Goal: Task Accomplishment & Management: Complete application form

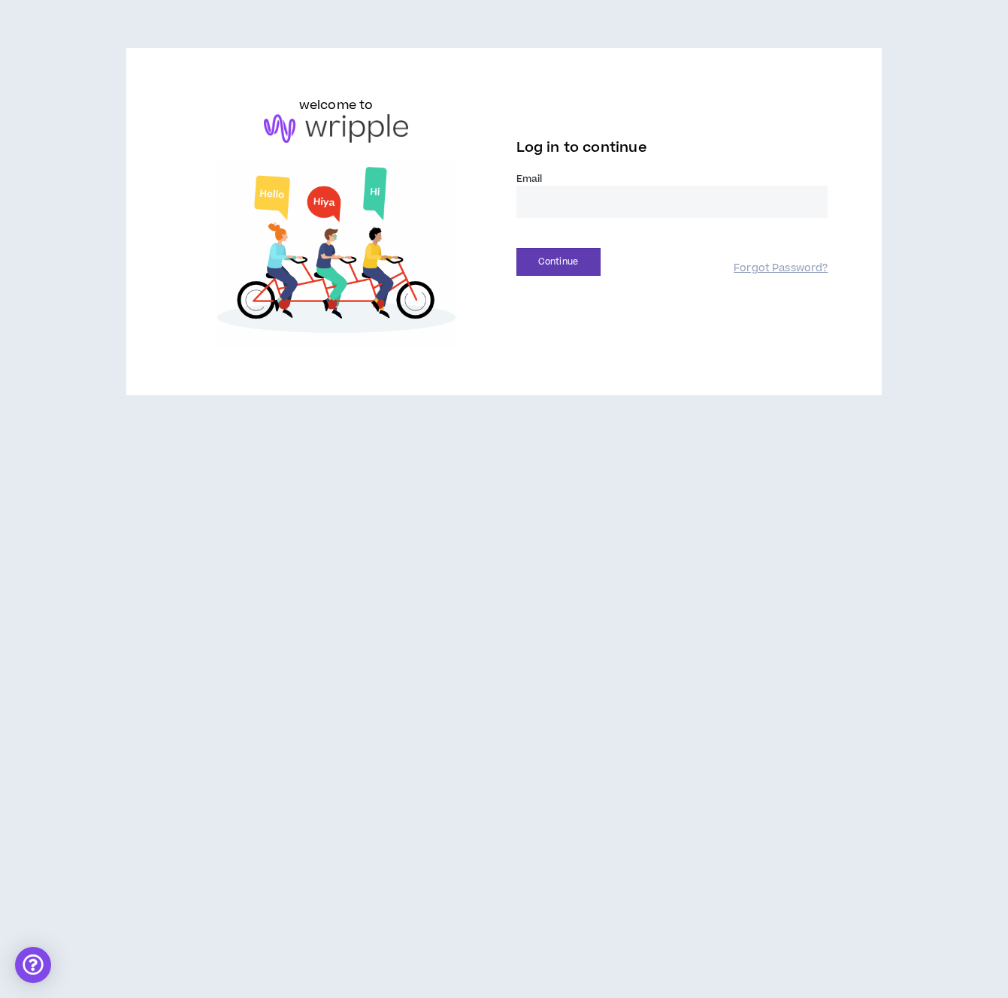
click at [596, 186] on input "email" at bounding box center [672, 202] width 312 height 32
type input "**********"
click at [579, 265] on button "Continue" at bounding box center [558, 262] width 84 height 28
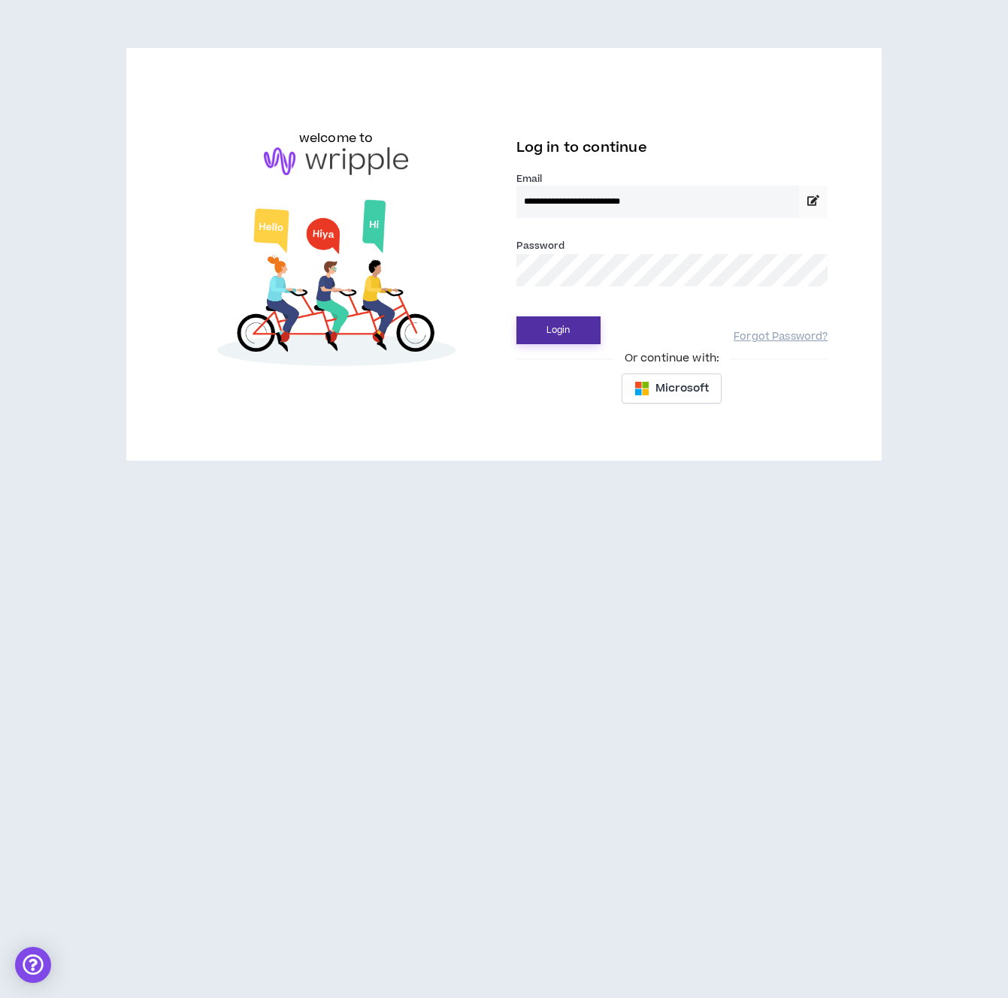
click at [548, 333] on button "Login" at bounding box center [558, 330] width 84 height 28
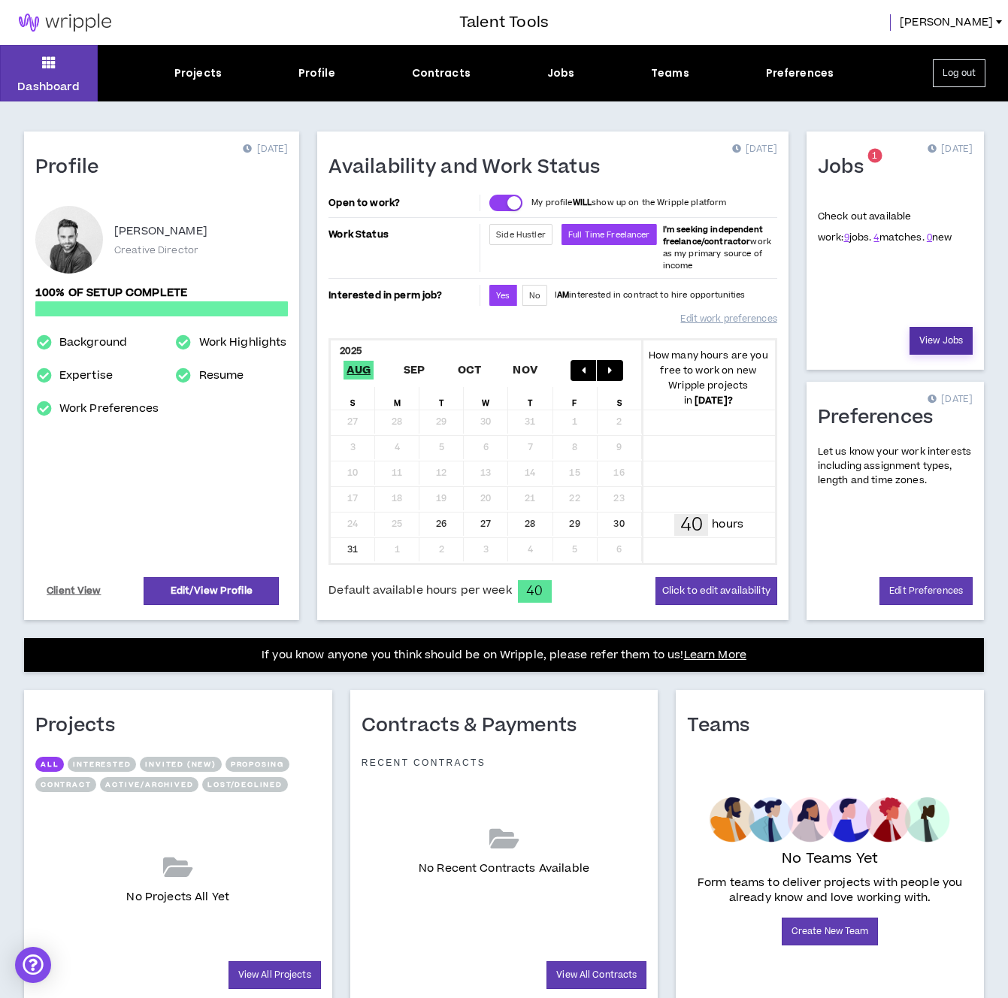
click at [934, 346] on link "View Jobs" at bounding box center [940, 341] width 63 height 28
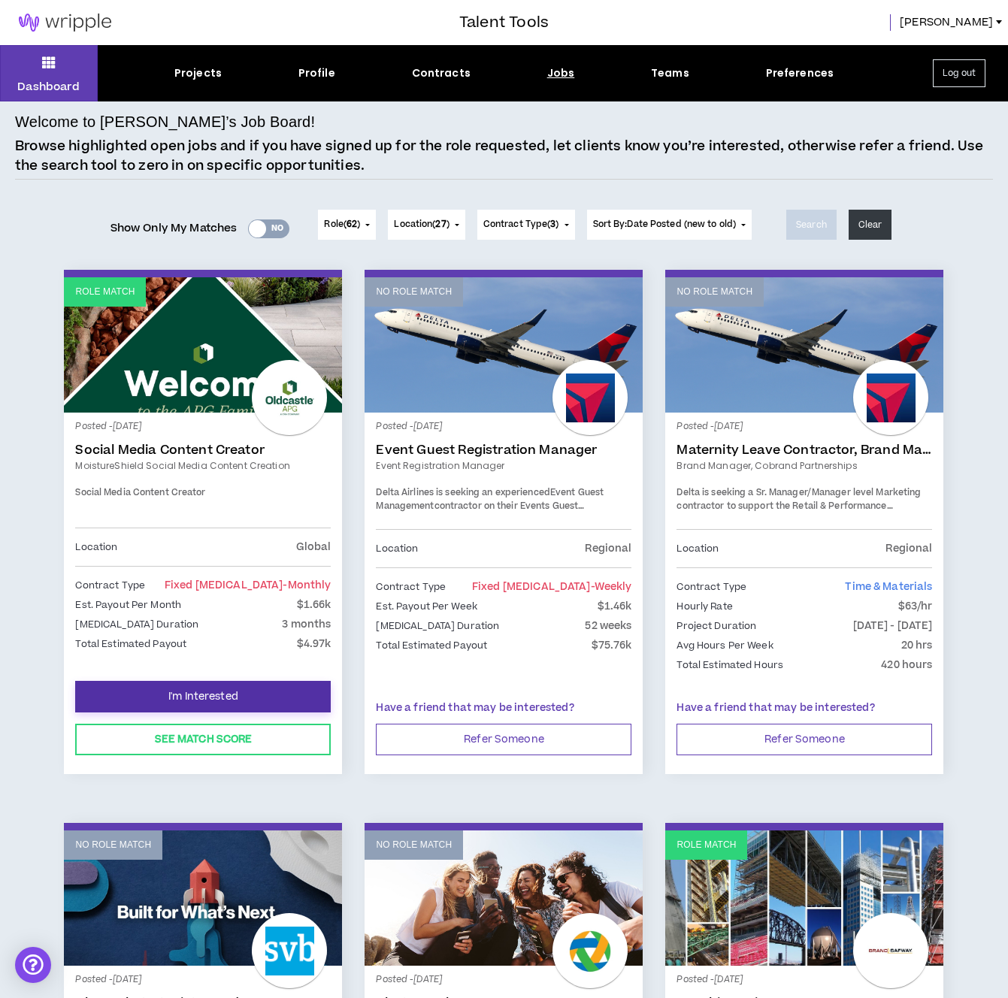
click at [210, 691] on span "I'm Interested" at bounding box center [203, 697] width 70 height 14
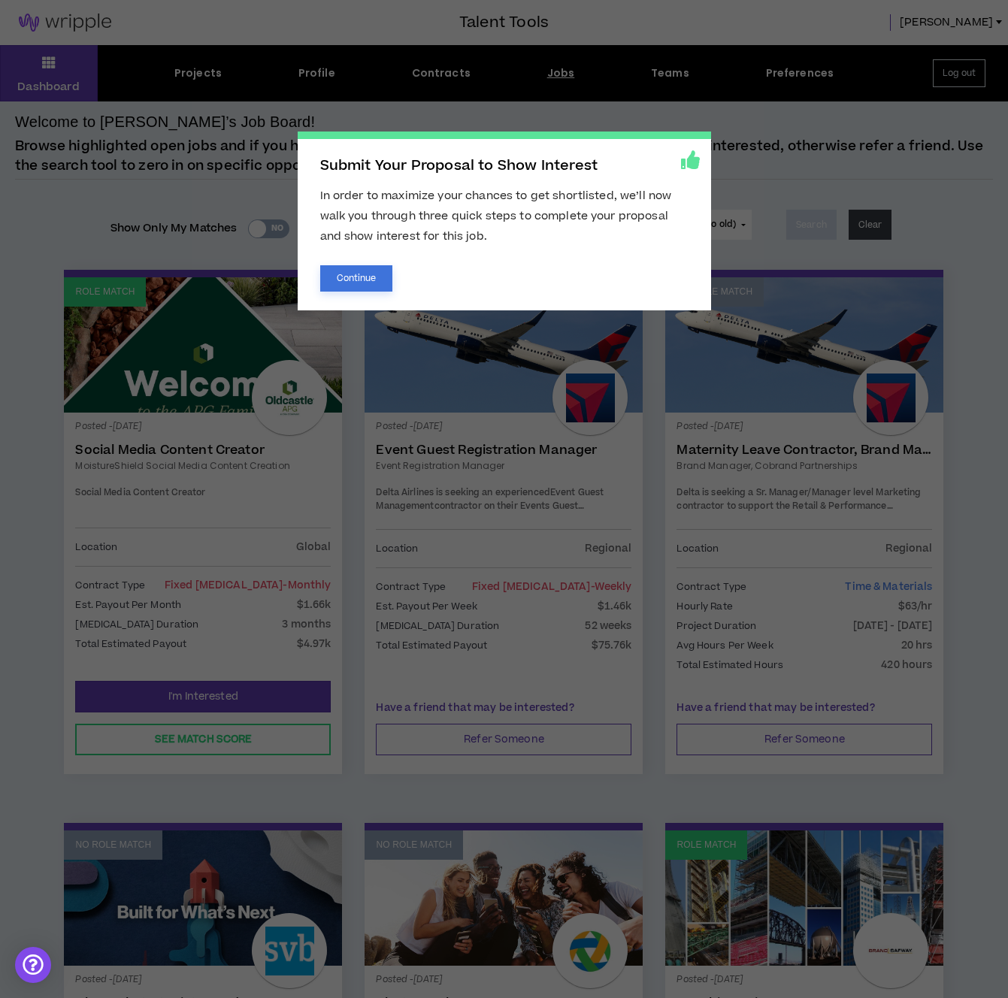
click at [369, 279] on button "Continue" at bounding box center [356, 278] width 73 height 26
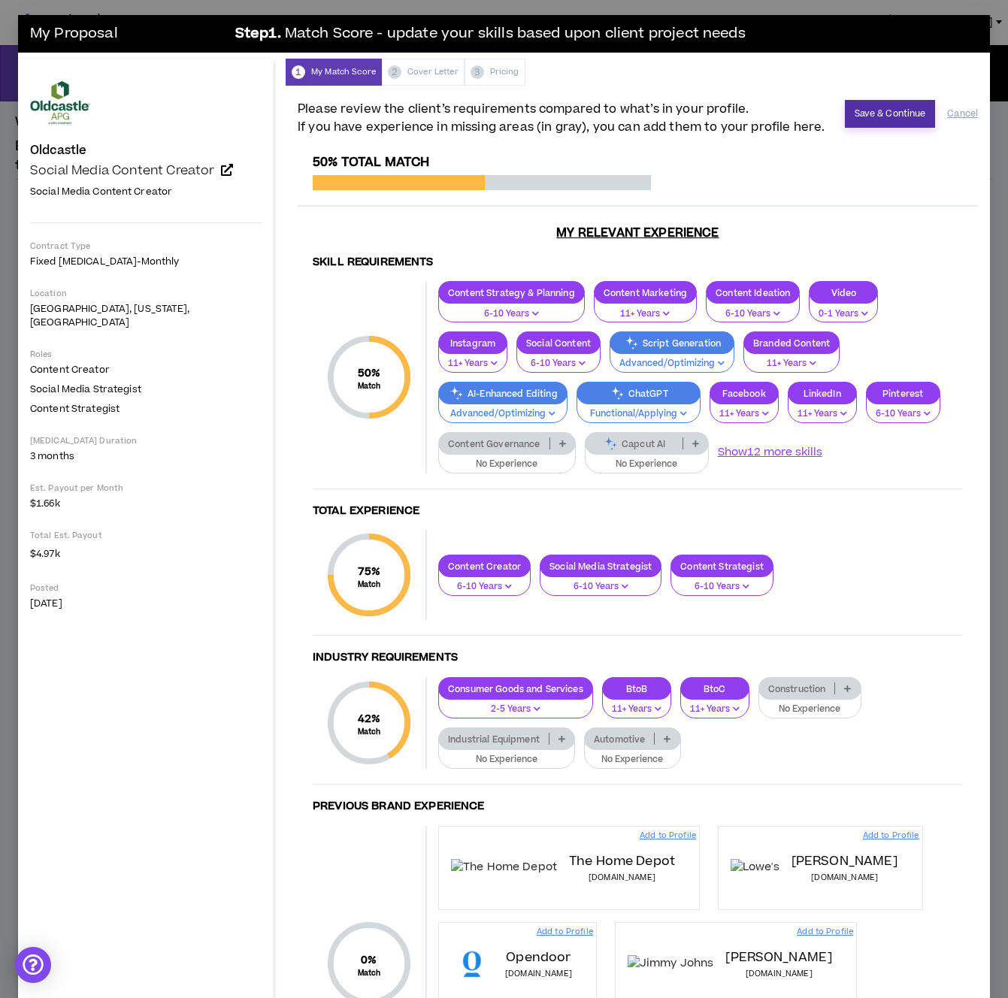
click at [906, 101] on button "Save & Continue" at bounding box center [890, 114] width 91 height 28
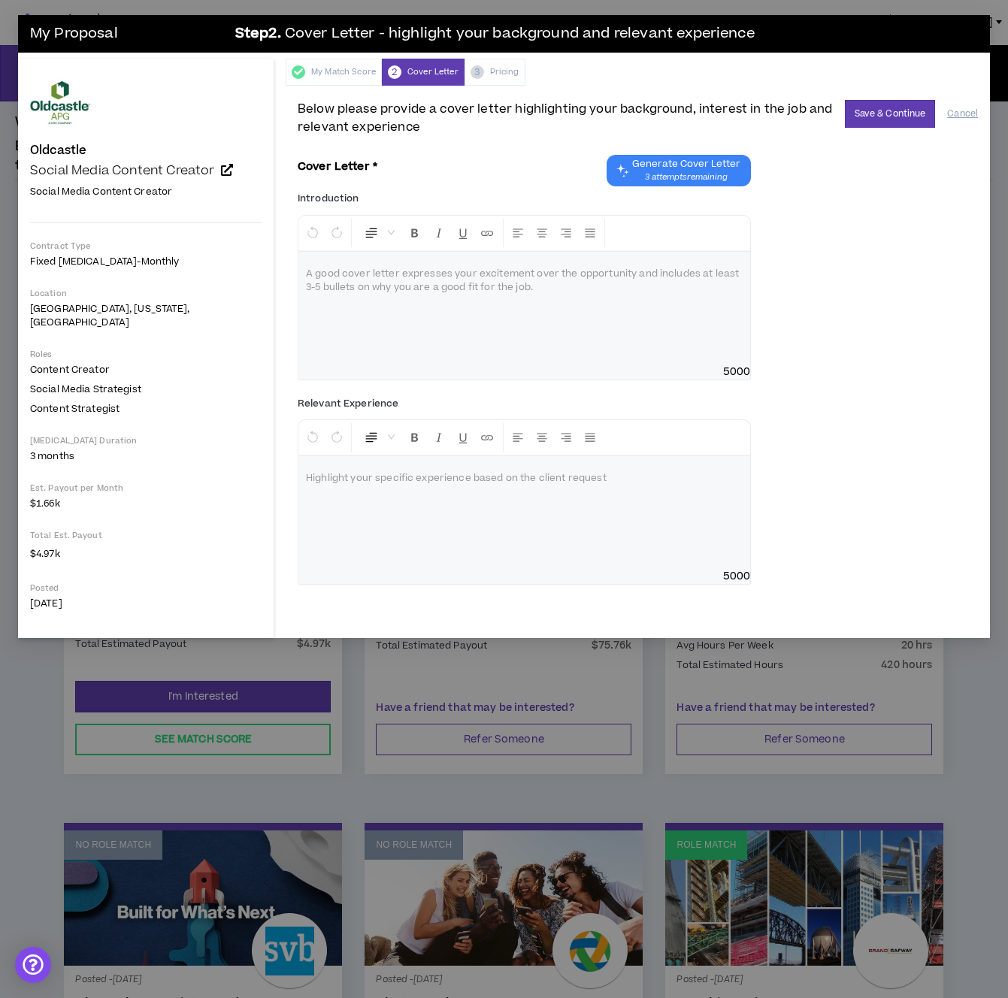
click at [485, 307] on div at bounding box center [524, 308] width 452 height 113
drag, startPoint x: 545, startPoint y: 298, endPoint x: 526, endPoint y: 305, distance: 20.7
click at [391, 292] on div at bounding box center [524, 308] width 452 height 113
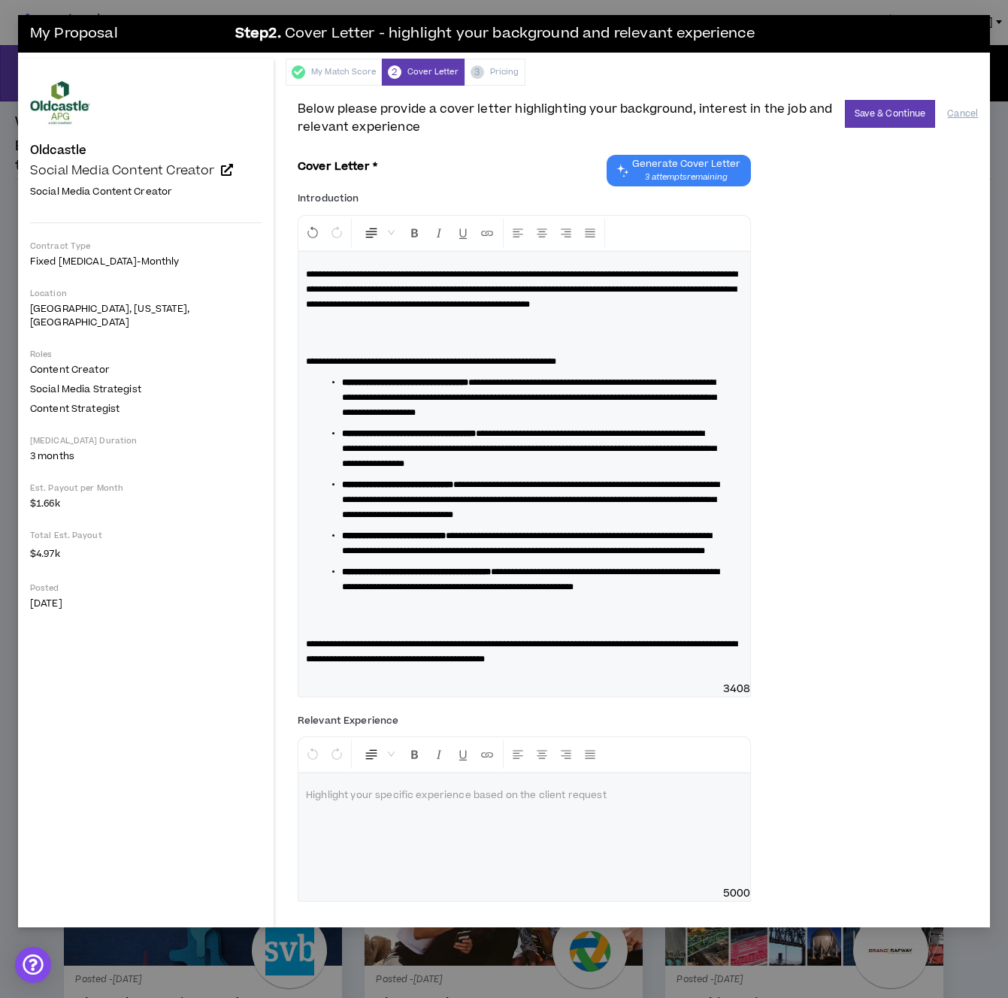
click at [405, 883] on div at bounding box center [524, 829] width 452 height 113
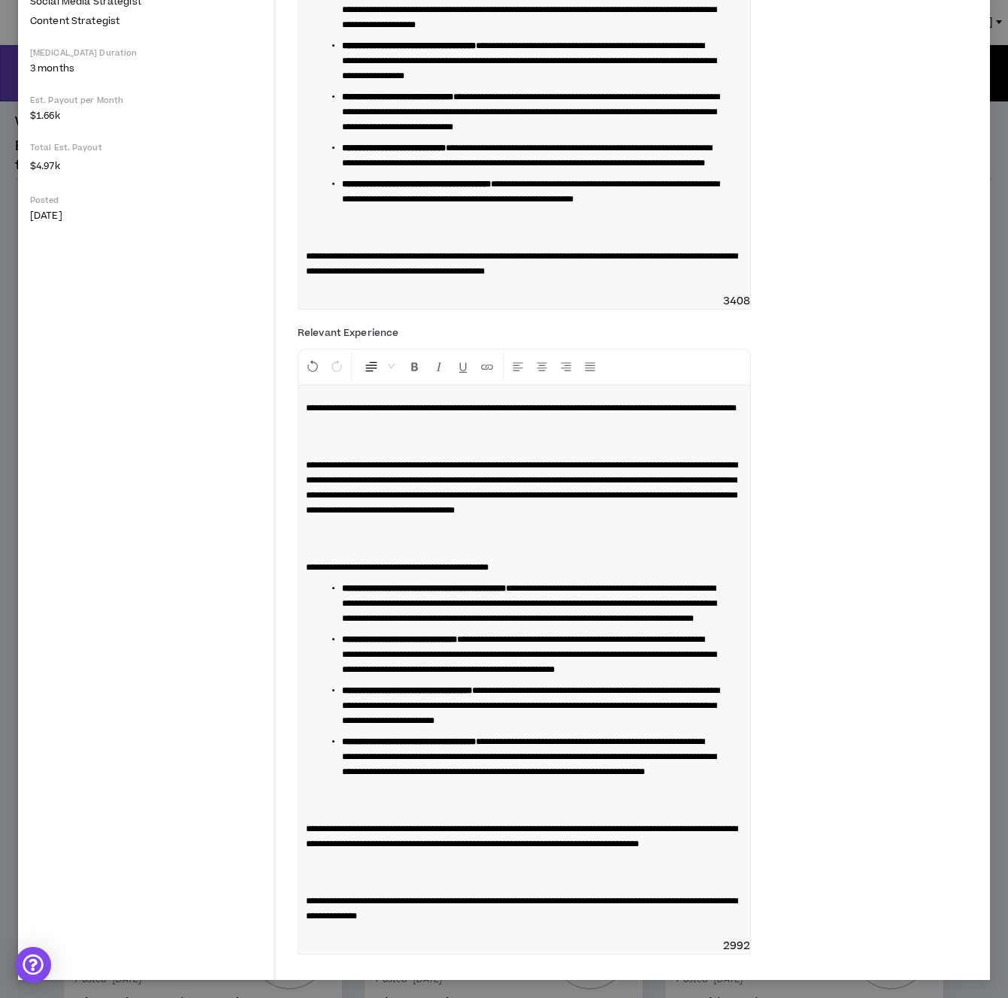
scroll to position [538, 0]
click at [453, 869] on p at bounding box center [524, 872] width 437 height 30
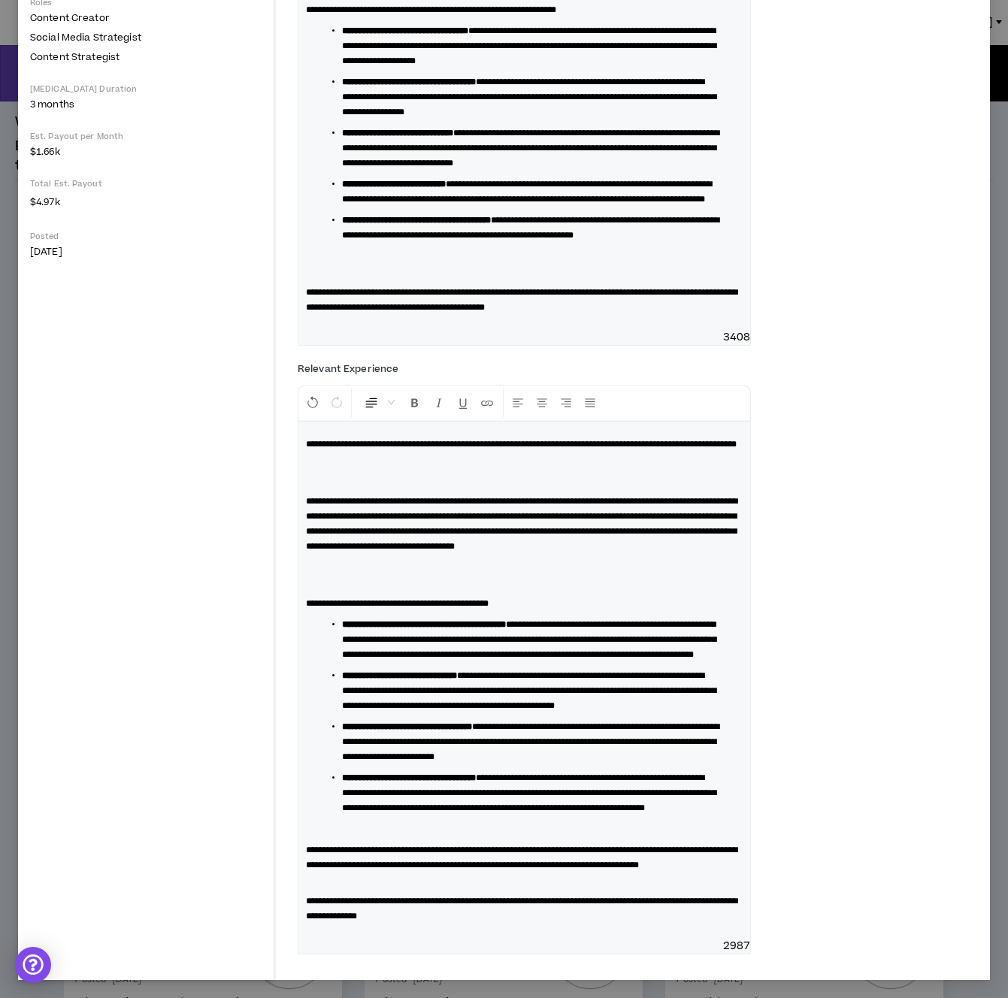
scroll to position [502, 0]
click at [348, 560] on p at bounding box center [524, 575] width 437 height 30
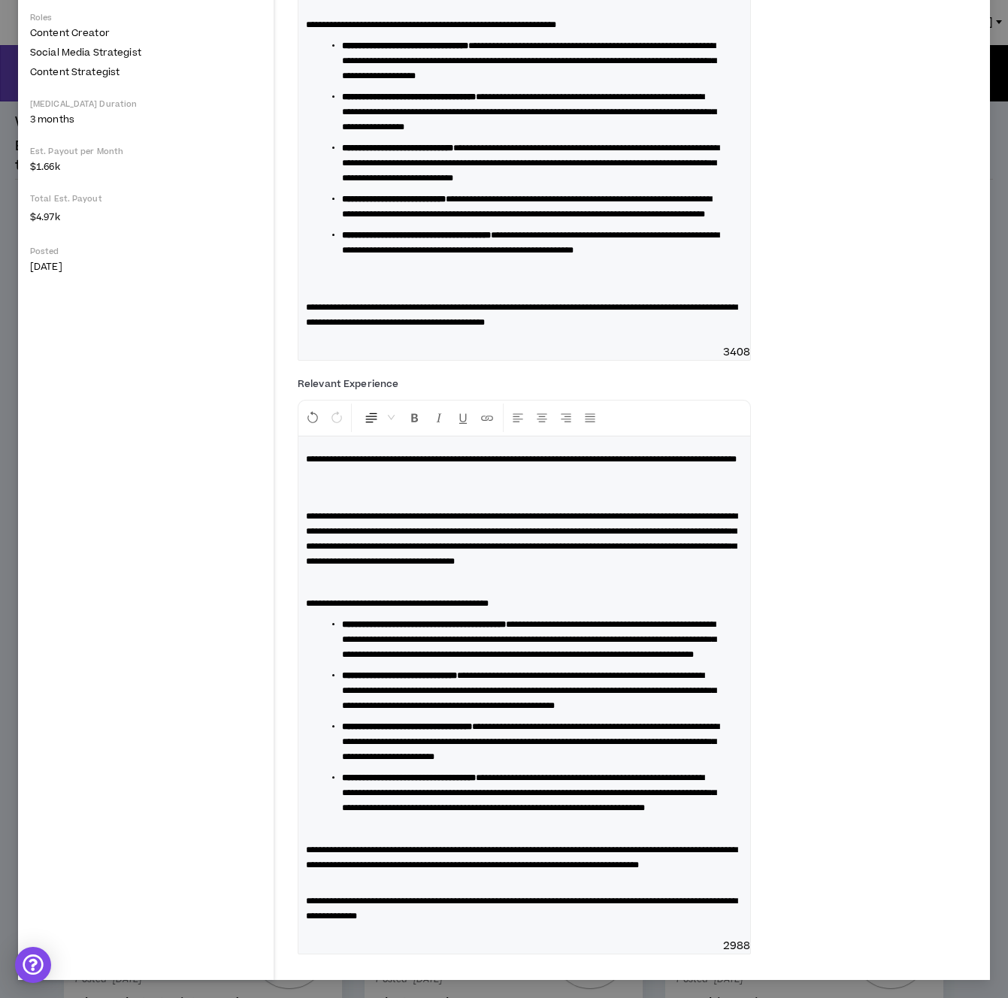
scroll to position [487, 0]
click at [413, 933] on div "**********" at bounding box center [524, 688] width 452 height 502
click at [315, 294] on p at bounding box center [524, 279] width 437 height 30
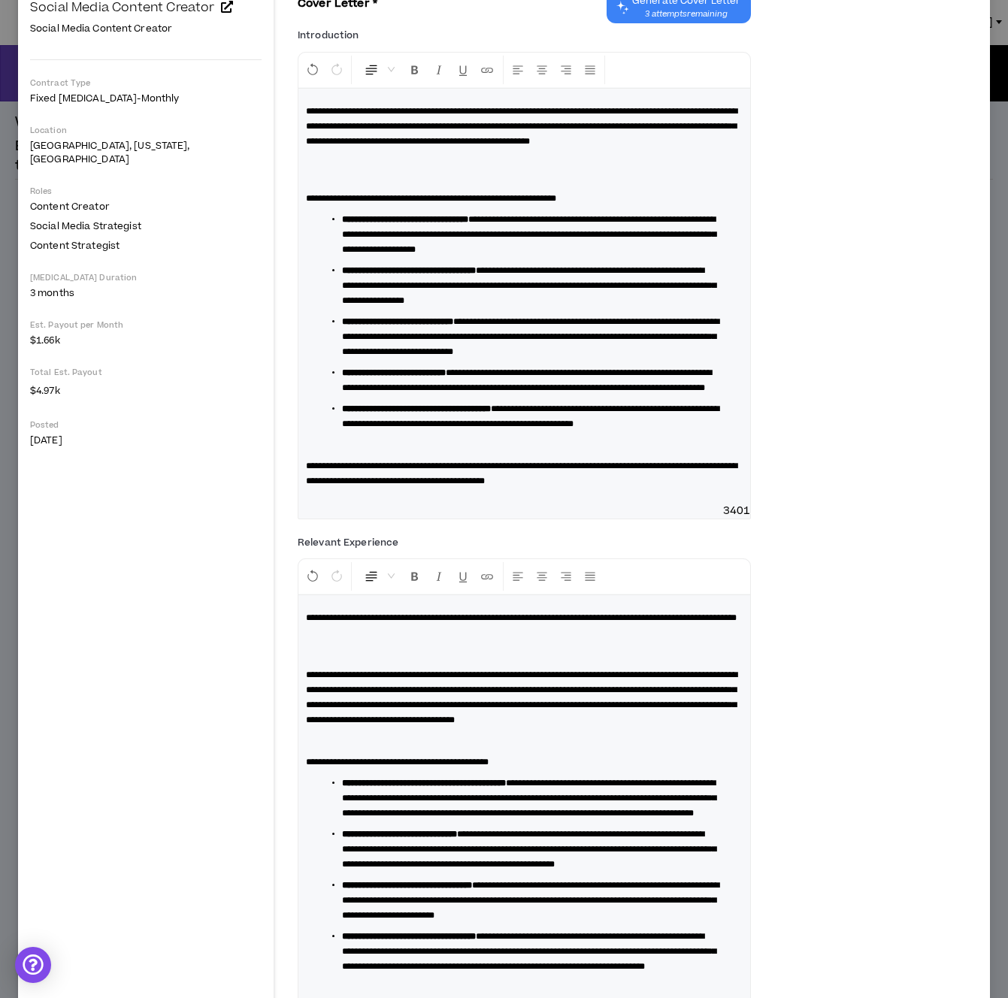
scroll to position [35, 0]
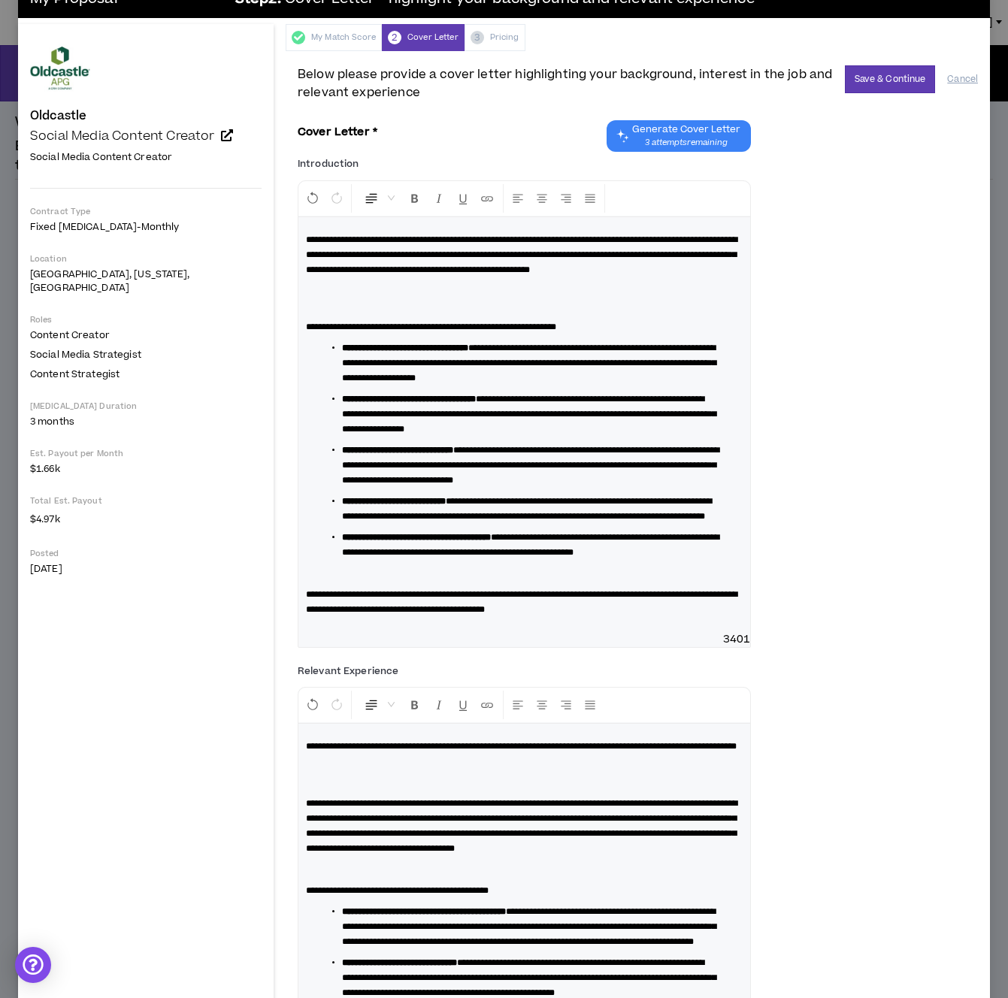
click at [306, 302] on p at bounding box center [524, 298] width 437 height 30
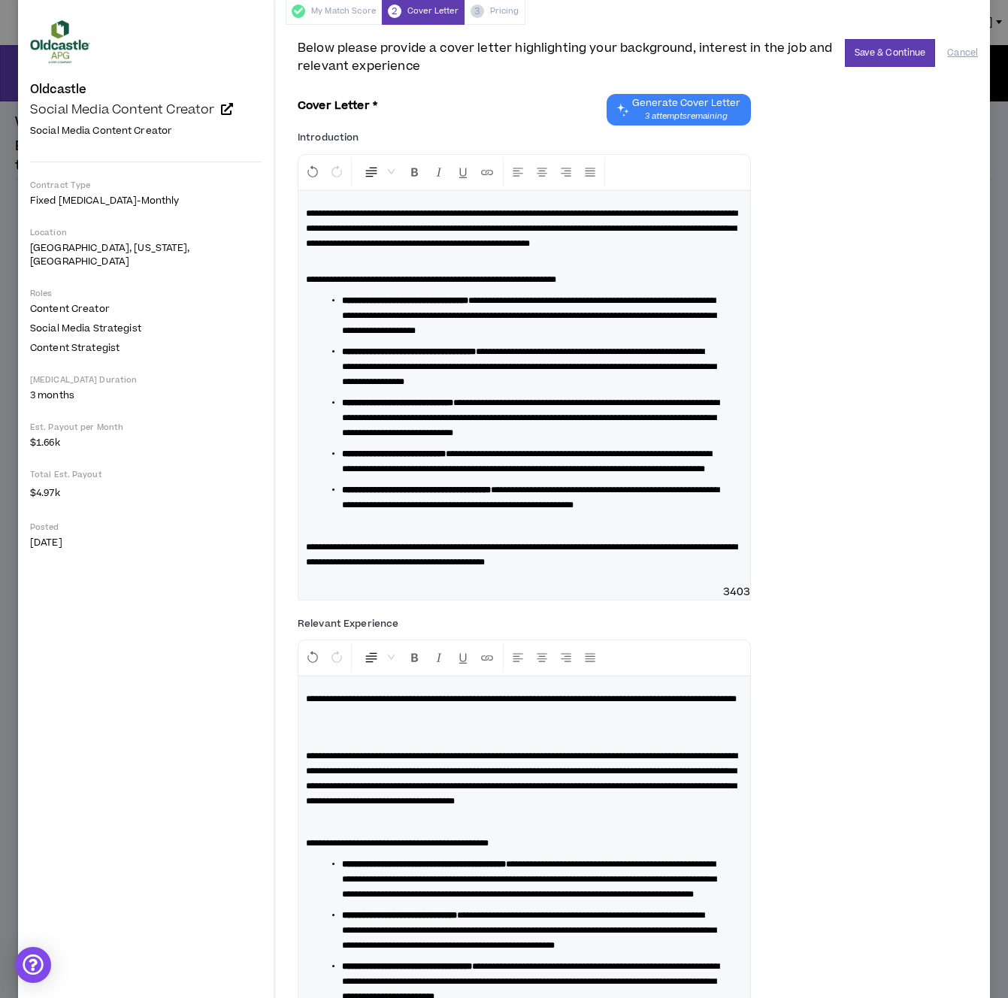
scroll to position [0, 0]
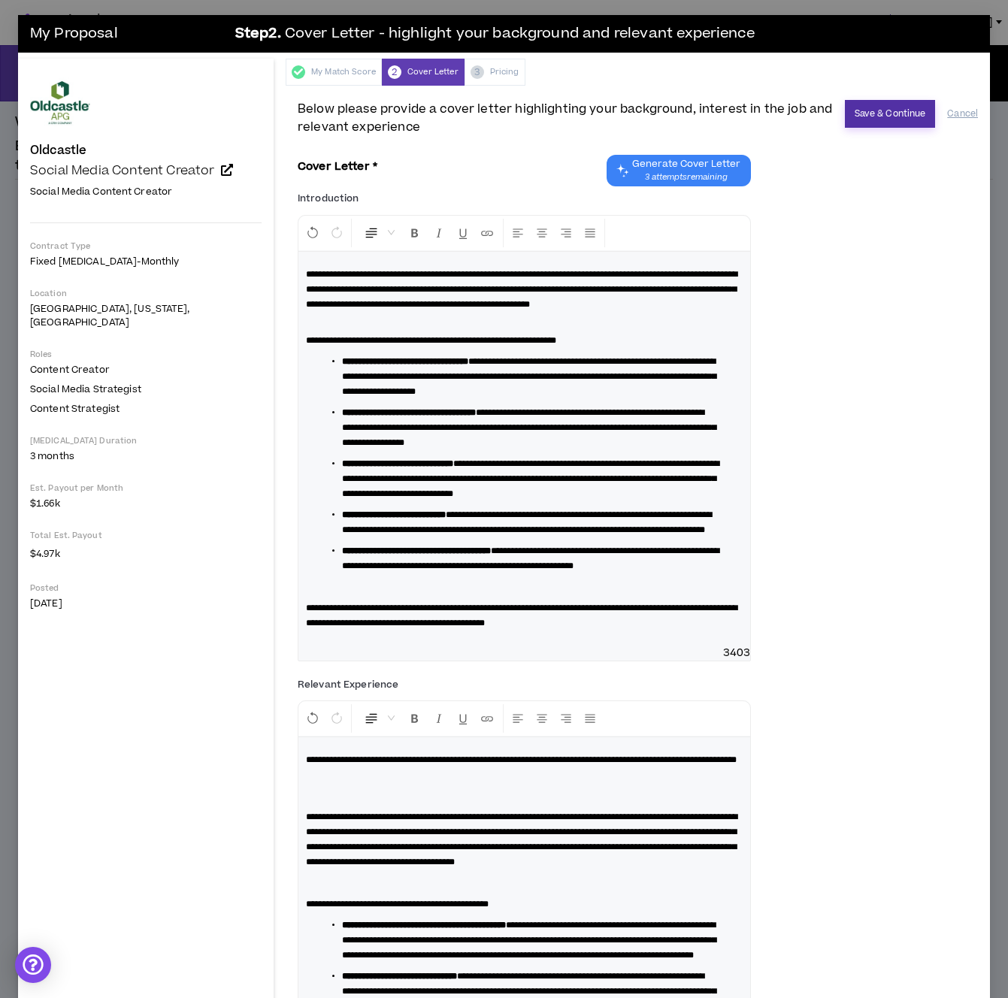
click at [883, 117] on button "Save & Continue" at bounding box center [890, 114] width 91 height 28
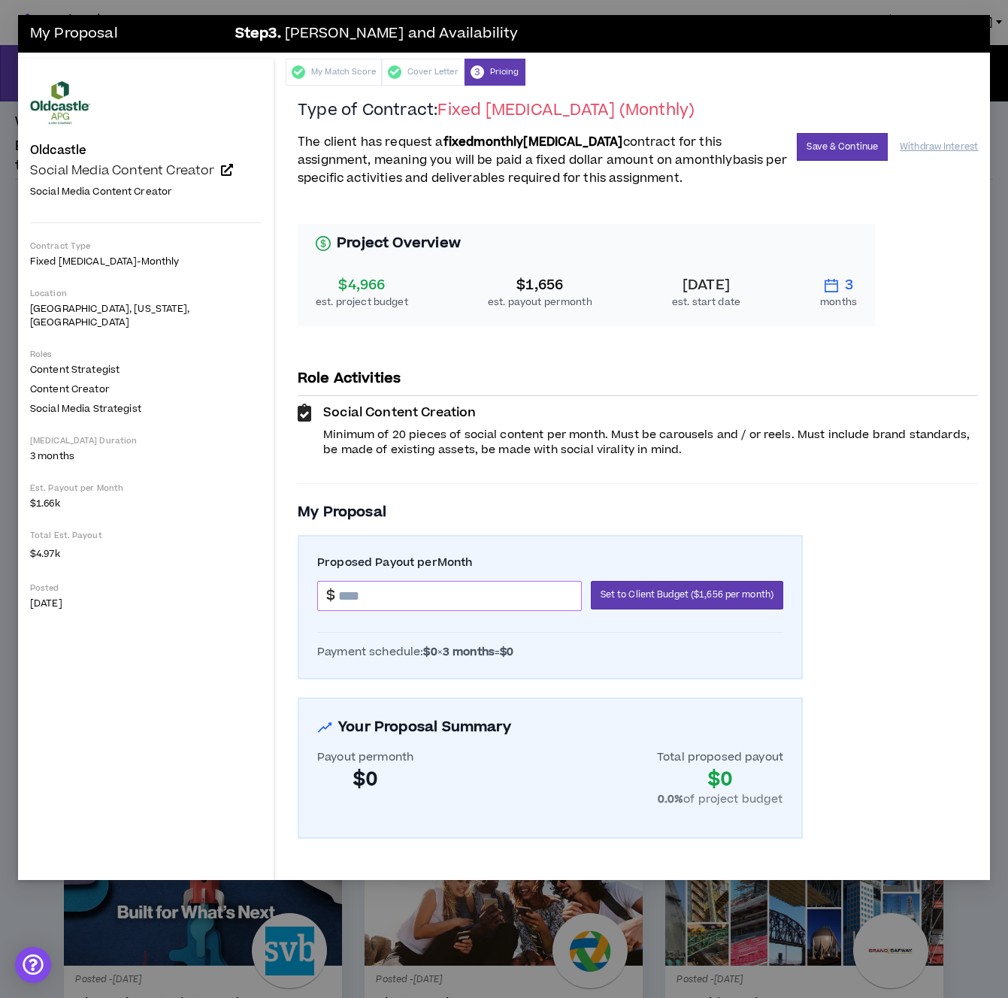
click at [434, 591] on input at bounding box center [459, 596] width 243 height 29
click at [621, 607] on button "Set to Client Budget ($1,656 per month)" at bounding box center [687, 595] width 192 height 29
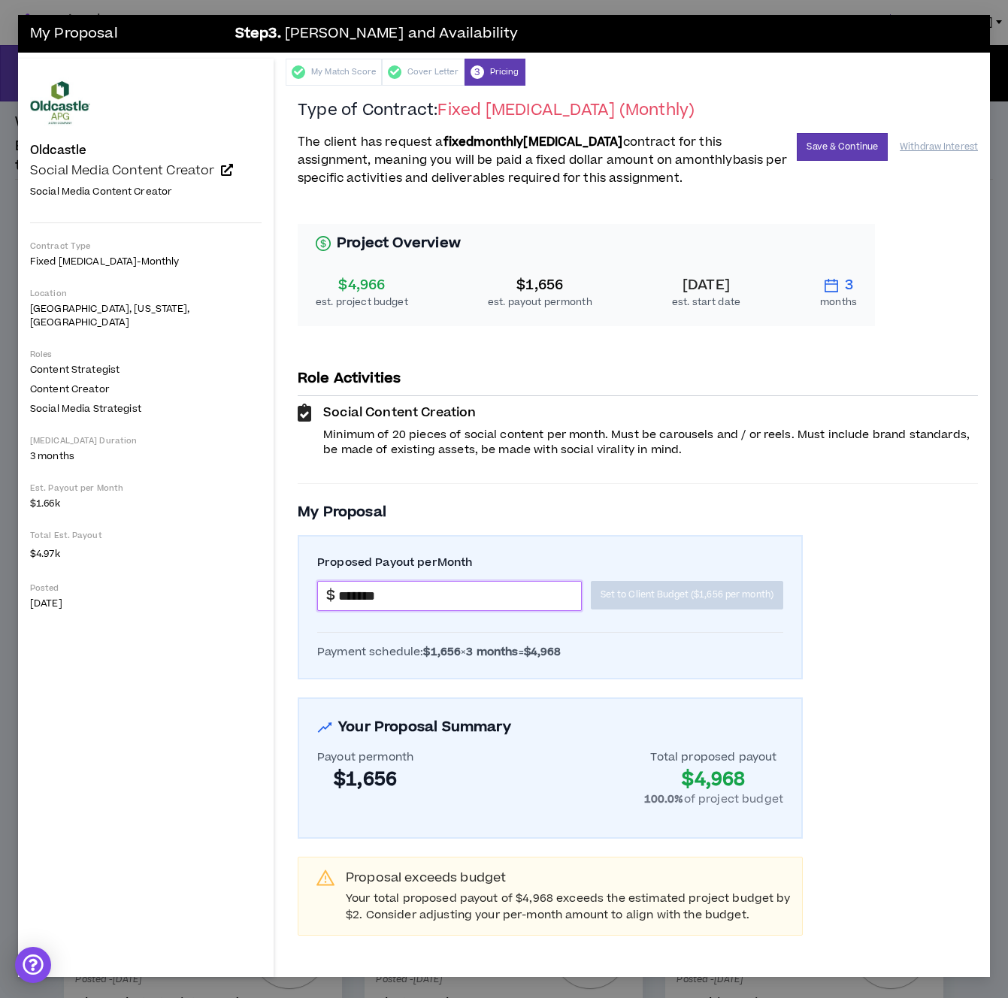
click at [338, 597] on input "*******" at bounding box center [459, 596] width 243 height 29
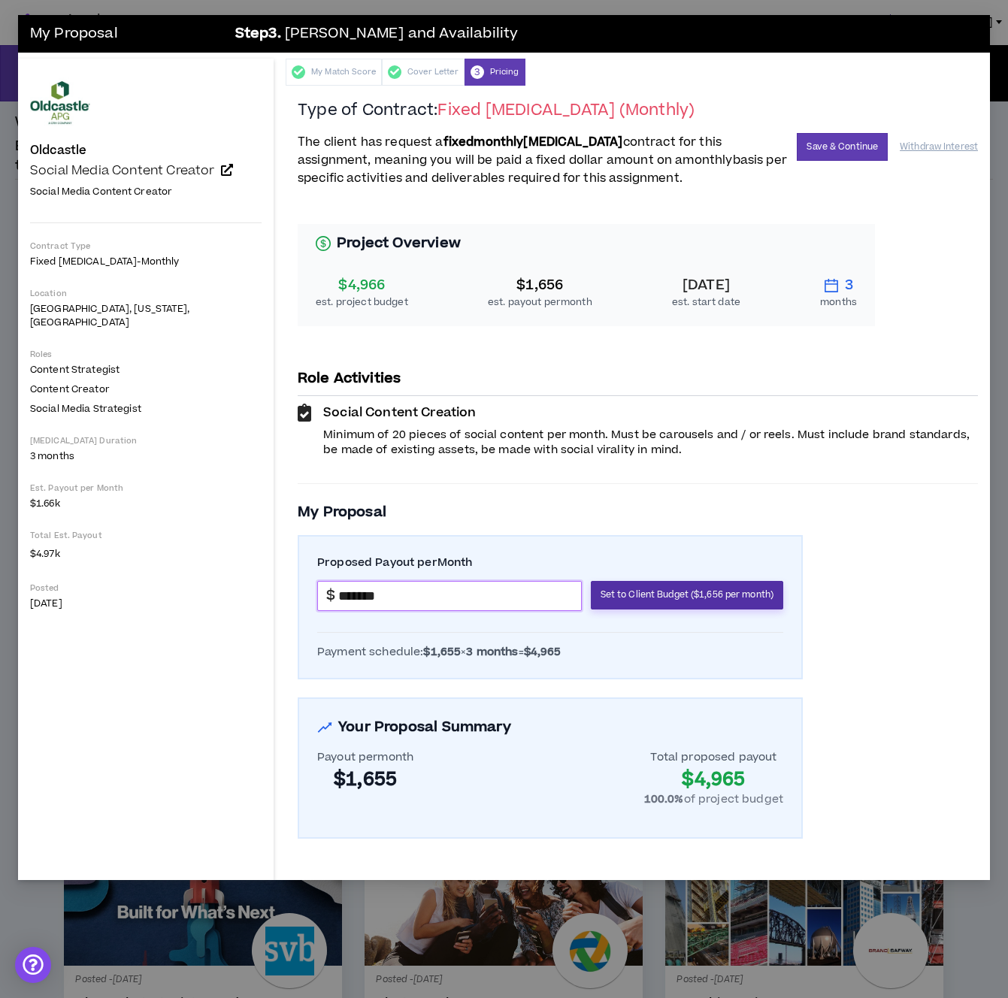
click at [654, 595] on span "Set to Client Budget ($1,656 per month)" at bounding box center [686, 595] width 173 height 14
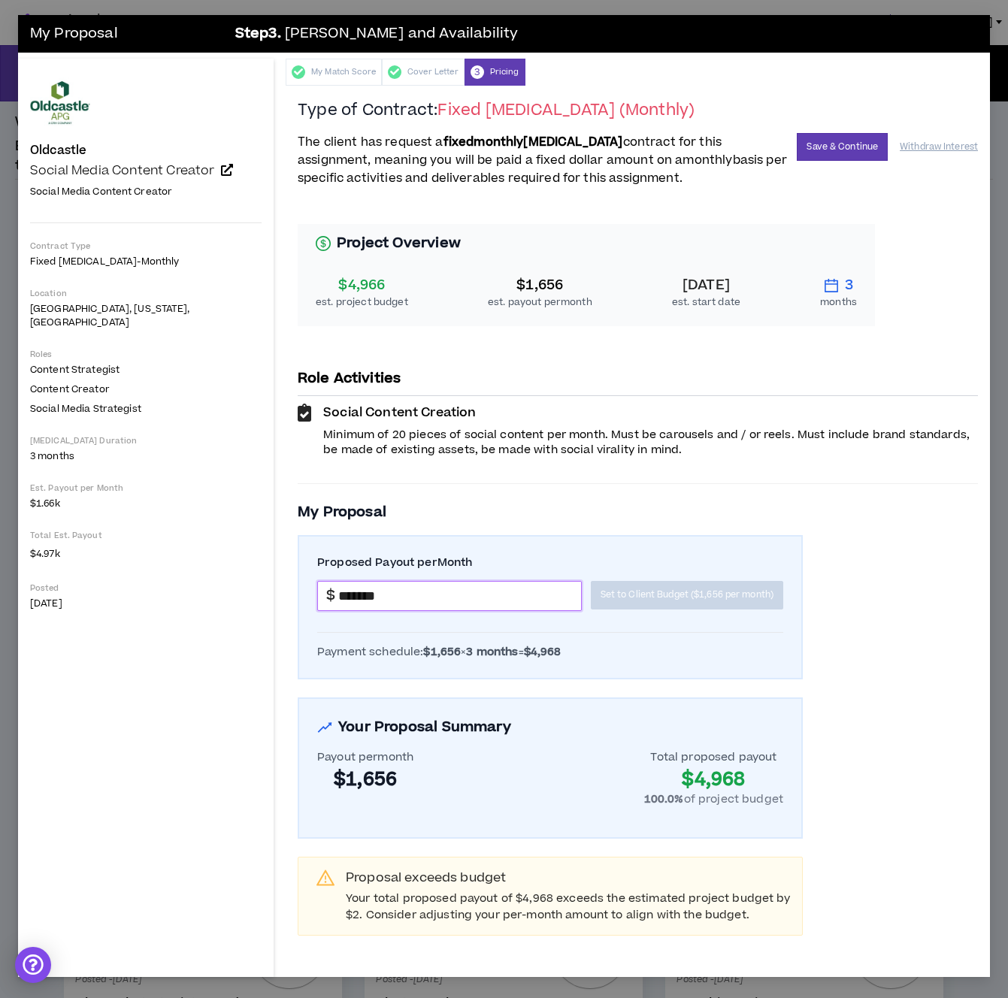
click at [338, 594] on input "*******" at bounding box center [459, 596] width 243 height 29
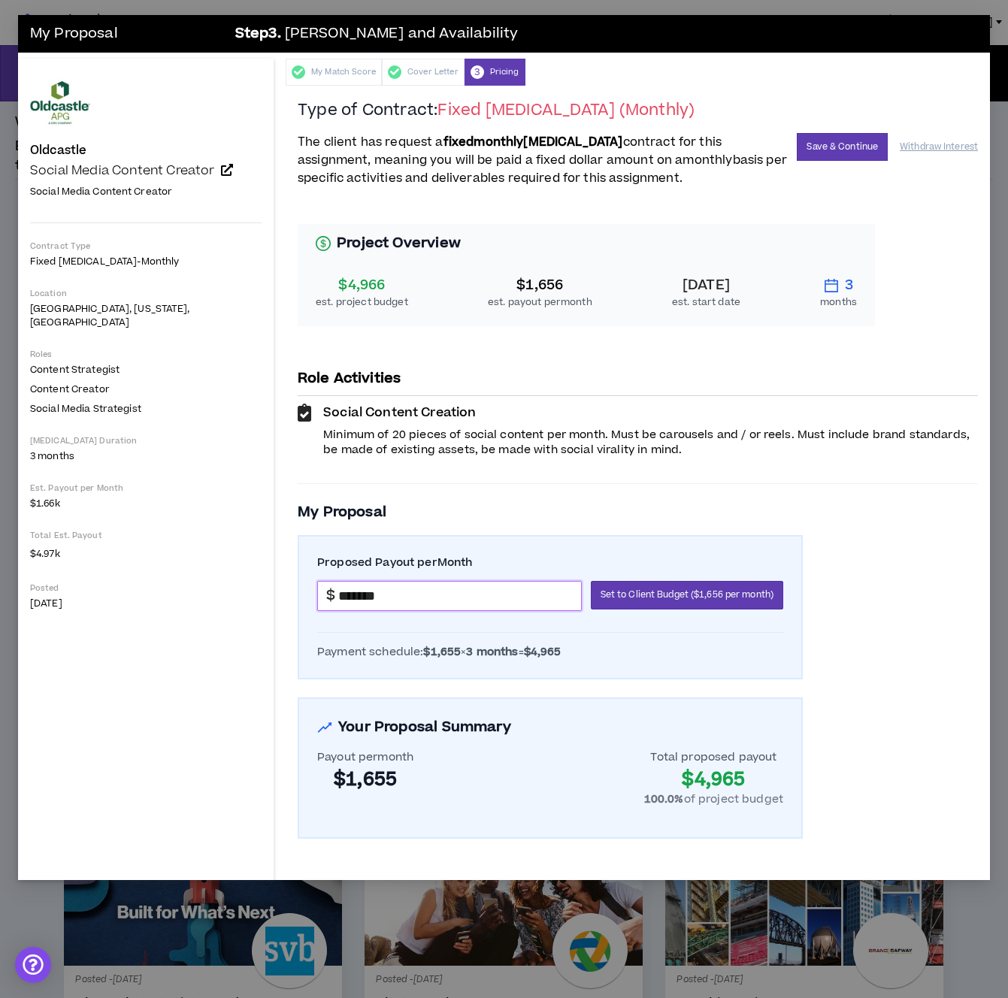
type input "*******"
click at [800, 645] on div "Project Overview $4,966 est. project budget $1,656 est. payout per month [DATE]…" at bounding box center [638, 522] width 680 height 632
click at [832, 144] on button "Save & Continue" at bounding box center [841, 147] width 91 height 28
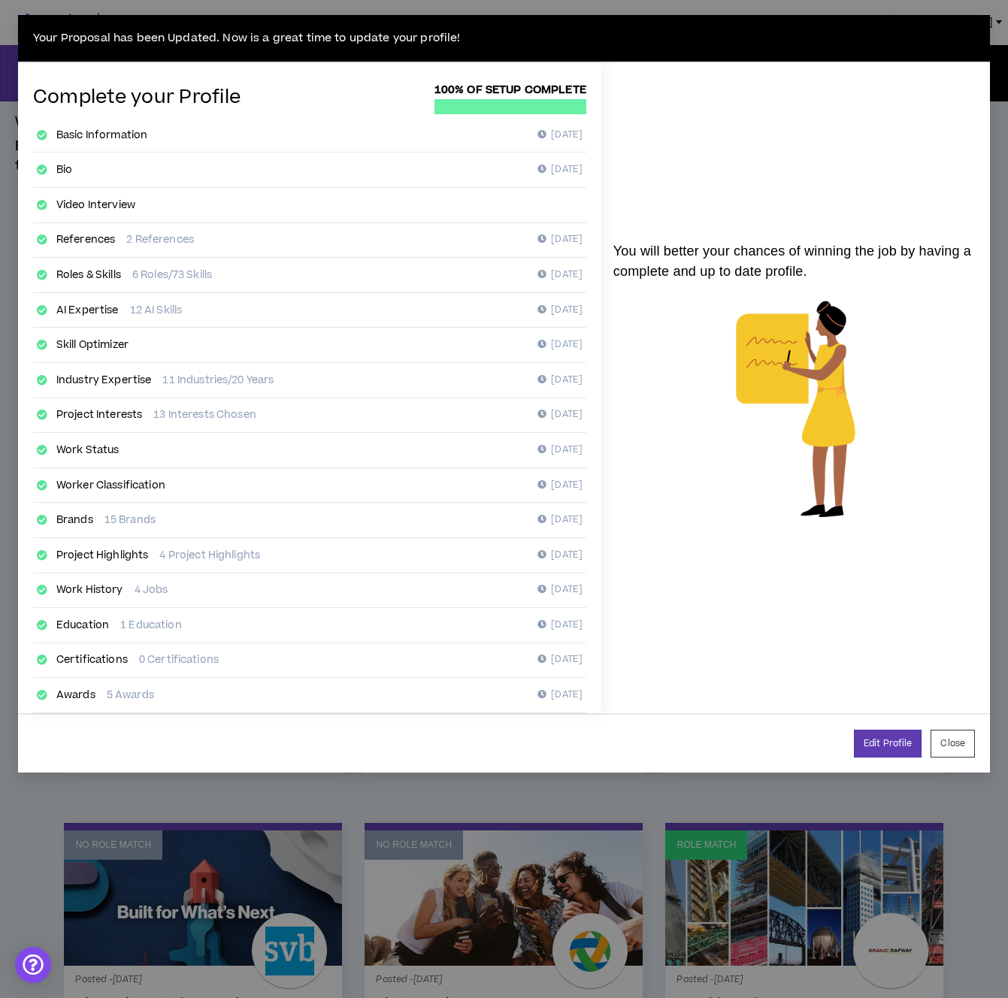
click at [101, 659] on link "Certifications" at bounding box center [91, 659] width 71 height 15
